Goal: Task Accomplishment & Management: Manage account settings

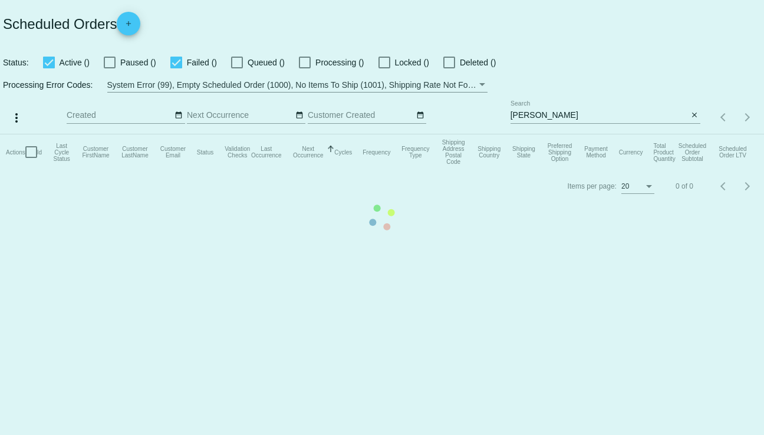
click at [584, 134] on mat-table "Actions Id Last Cycle Status Customer FirstName Customer LastName Customer Emai…" at bounding box center [382, 151] width 764 height 35
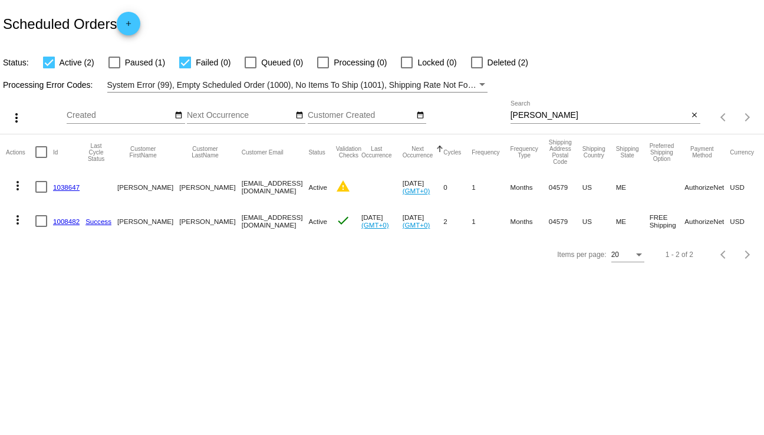
click at [558, 111] on input "[PERSON_NAME]" at bounding box center [599, 115] width 178 height 9
type input "M"
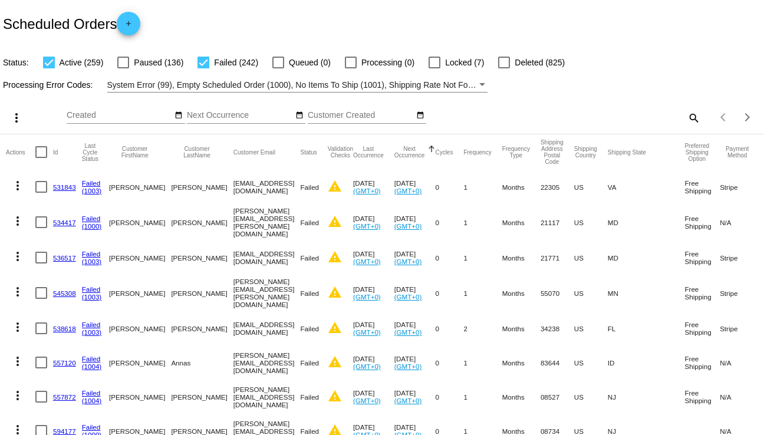
click at [686, 115] on mat-icon "search" at bounding box center [693, 117] width 14 height 18
click at [611, 121] on div "Search" at bounding box center [605, 112] width 190 height 23
type input "[PERSON_NAME]"
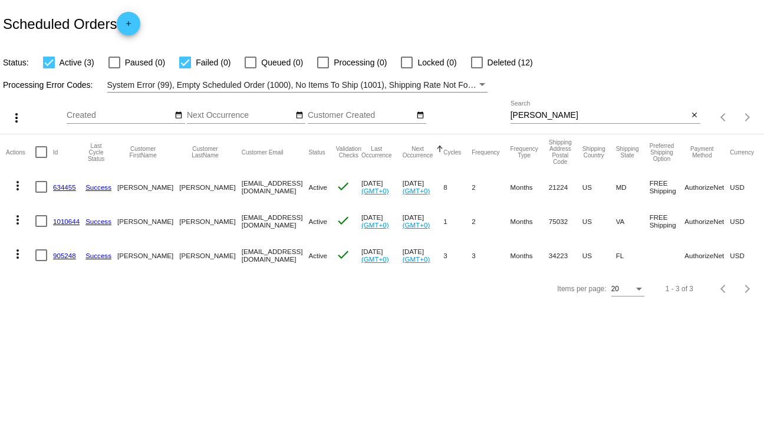
click at [64, 183] on link "634455" at bounding box center [64, 187] width 23 height 8
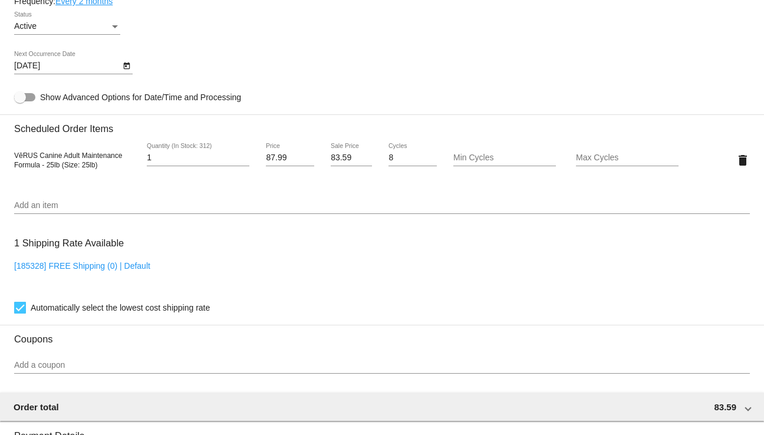
scroll to position [648, 0]
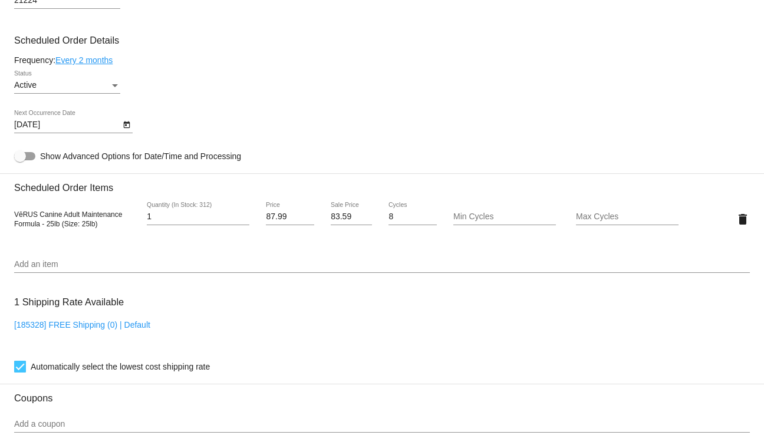
click at [103, 87] on div "Active" at bounding box center [61, 85] width 95 height 9
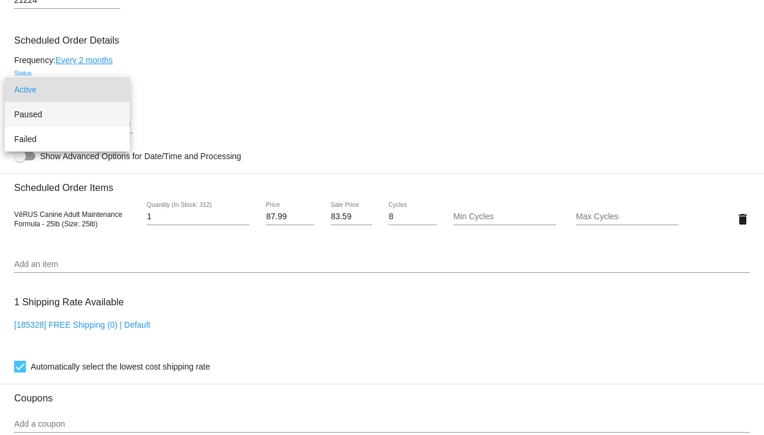
click at [63, 121] on span "Paused" at bounding box center [67, 114] width 106 height 25
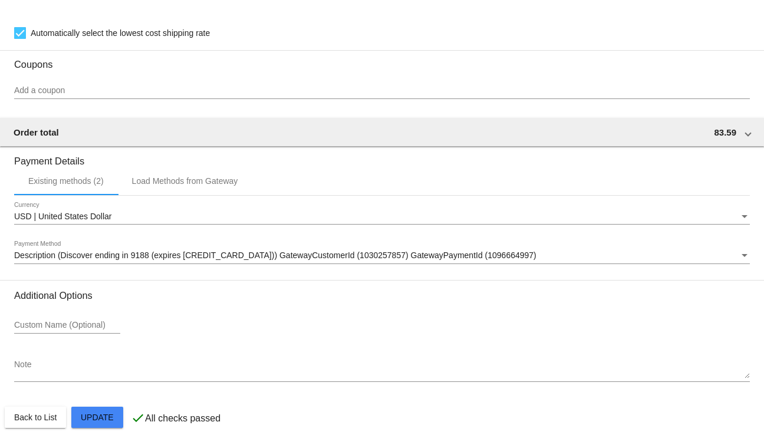
scroll to position [999, 0]
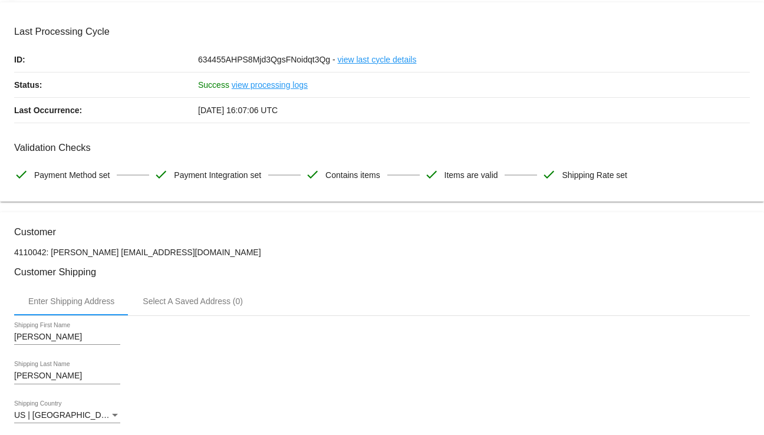
scroll to position [0, 0]
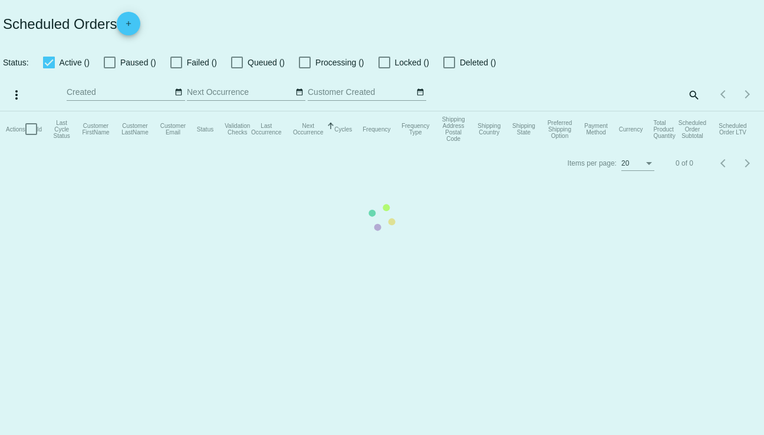
checkbox input "true"
